Goal: Task Accomplishment & Management: Manage account settings

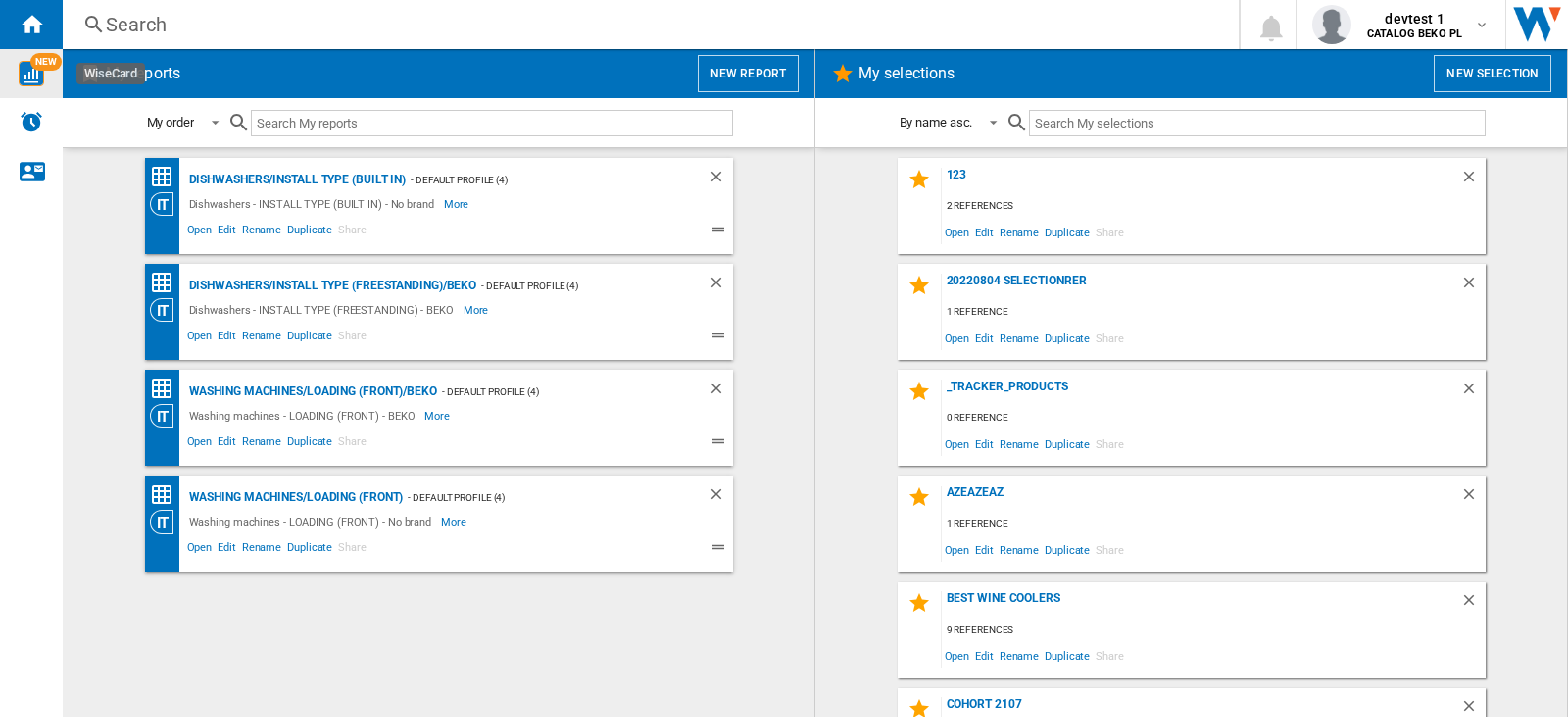
click at [7, 85] on div "NEW" at bounding box center [31, 74] width 63 height 26
click at [637, 98] on div "My order My order By report type By name asc. By name desc." at bounding box center [439, 123] width 752 height 49
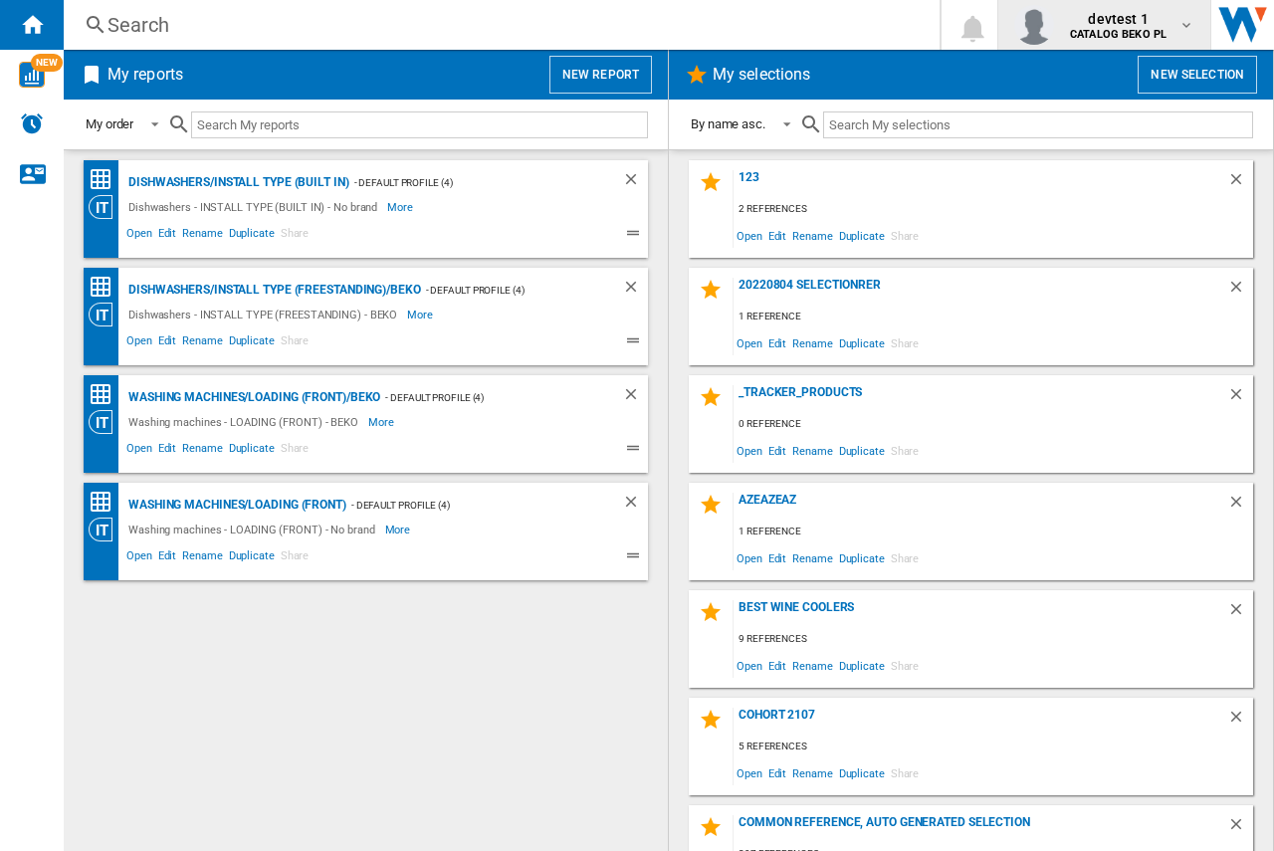
click at [1118, 29] on b "CATALOG BEKO PL" at bounding box center [1118, 34] width 97 height 13
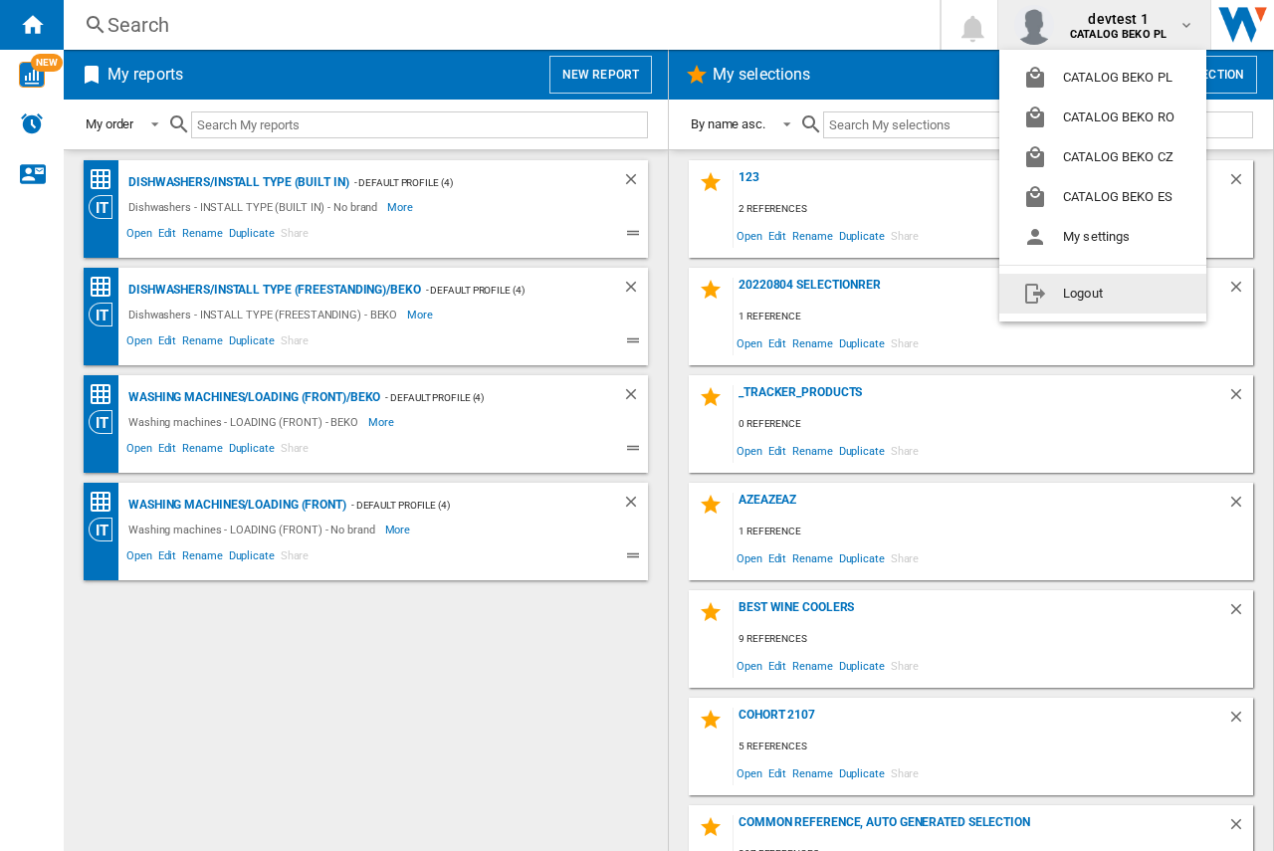
click at [1068, 295] on button "Logout" at bounding box center [1102, 294] width 207 height 40
